Goal: Information Seeking & Learning: Understand process/instructions

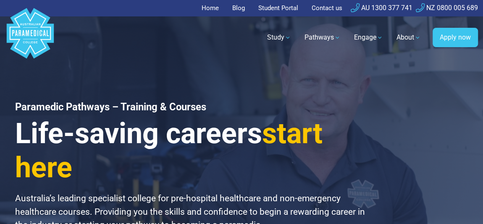
click at [203, 5] on link "Home" at bounding box center [213, 8] width 22 height 16
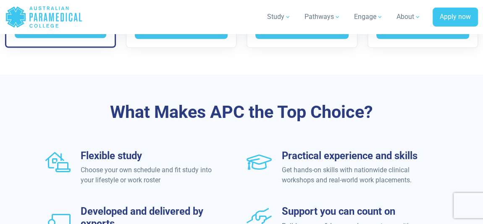
scroll to position [945, 0]
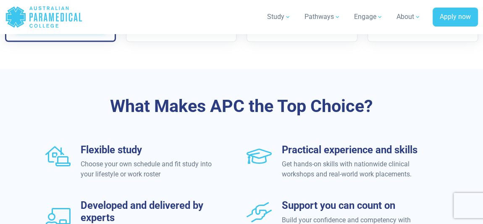
click at [82, 32] on button "Find out more" at bounding box center [61, 22] width 92 height 19
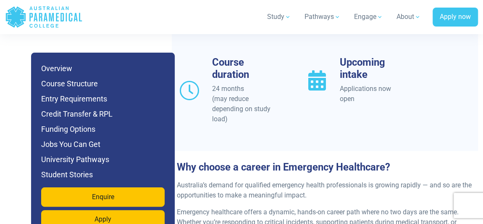
scroll to position [994, 0]
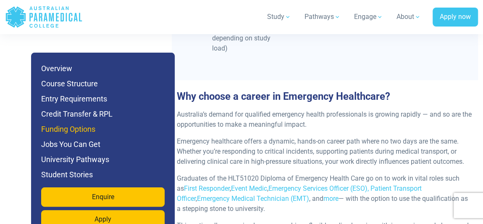
click at [112, 129] on h6 "Funding Options" at bounding box center [103, 129] width 124 height 12
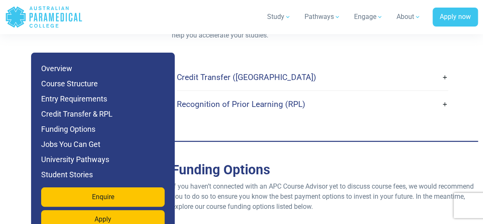
scroll to position [2786, 0]
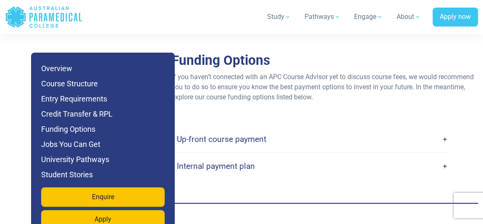
click at [237, 134] on h4 "Up-front course payment" at bounding box center [222, 139] width 90 height 10
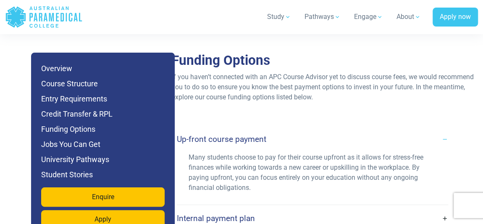
click at [237, 134] on h4 "Up-front course payment" at bounding box center [222, 139] width 90 height 10
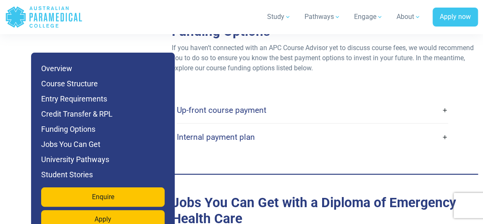
scroll to position [2815, 0]
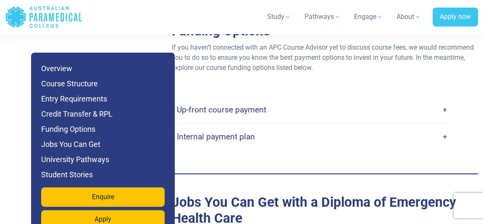
drag, startPoint x: 271, startPoint y: 114, endPoint x: 277, endPoint y: 116, distance: 6.8
click at [277, 123] on div "Internal payment plan" at bounding box center [313, 136] width 272 height 26
click at [277, 127] on link "Internal payment plan" at bounding box center [313, 137] width 272 height 20
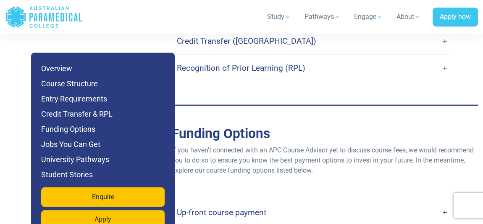
scroll to position [2713, 0]
